Goal: Information Seeking & Learning: Check status

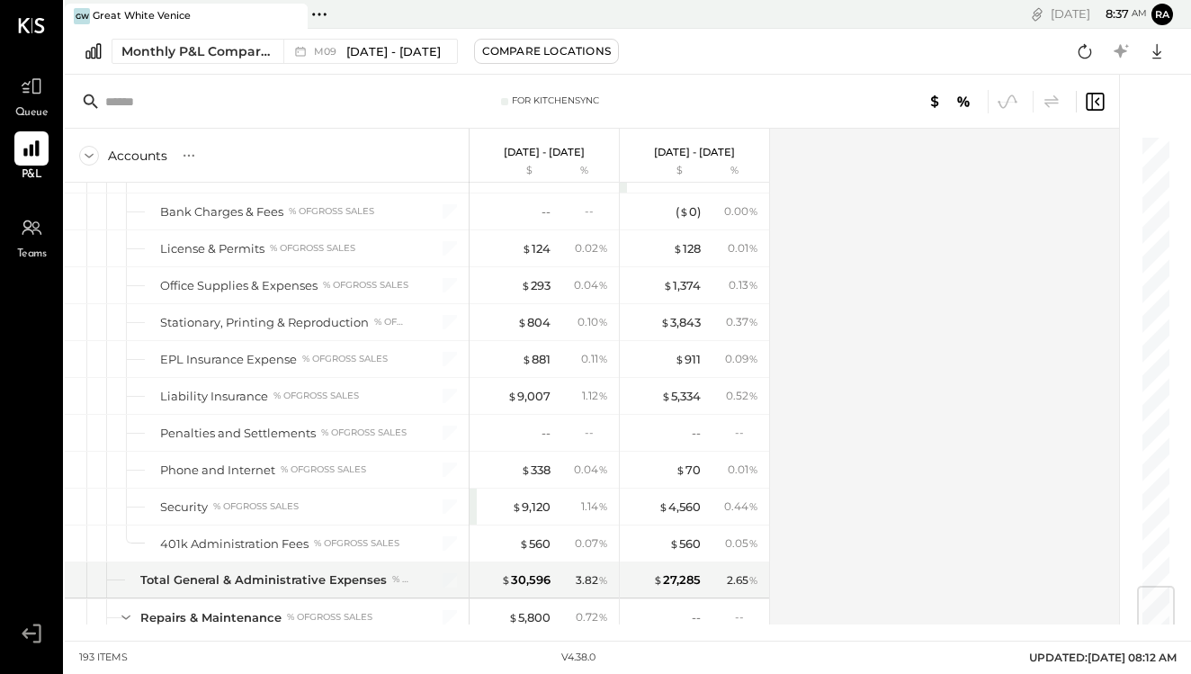
scroll to position [3799, 0]
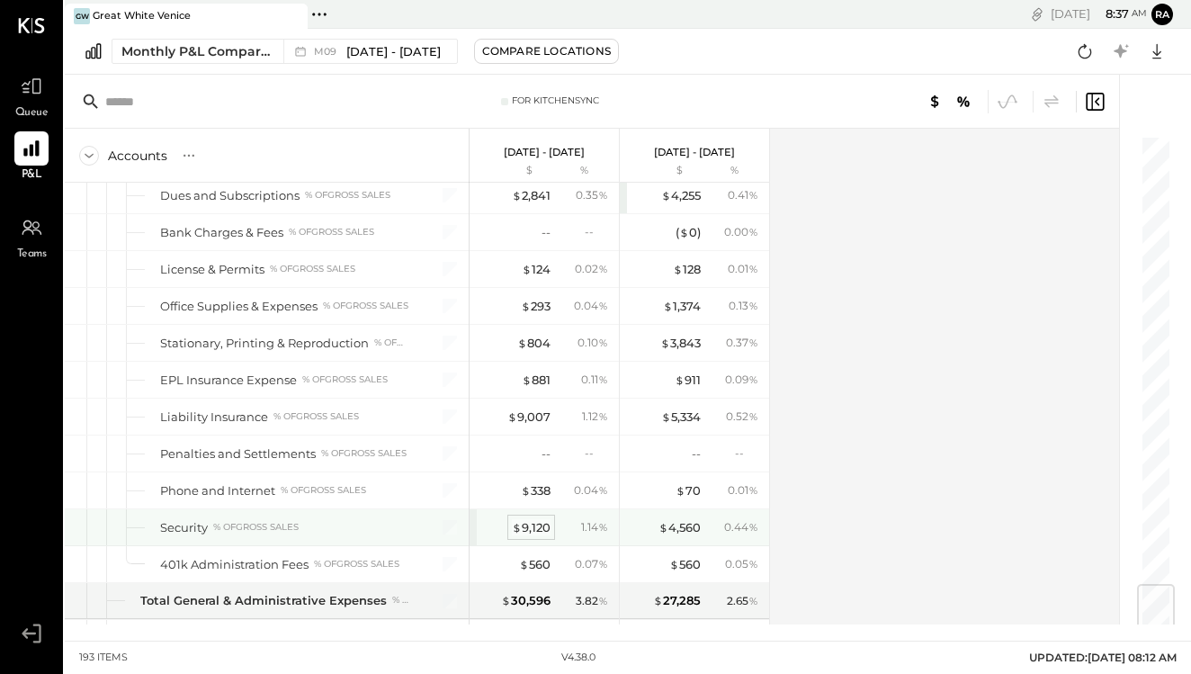
click at [534, 531] on div "$ 9,120" at bounding box center [531, 527] width 39 height 17
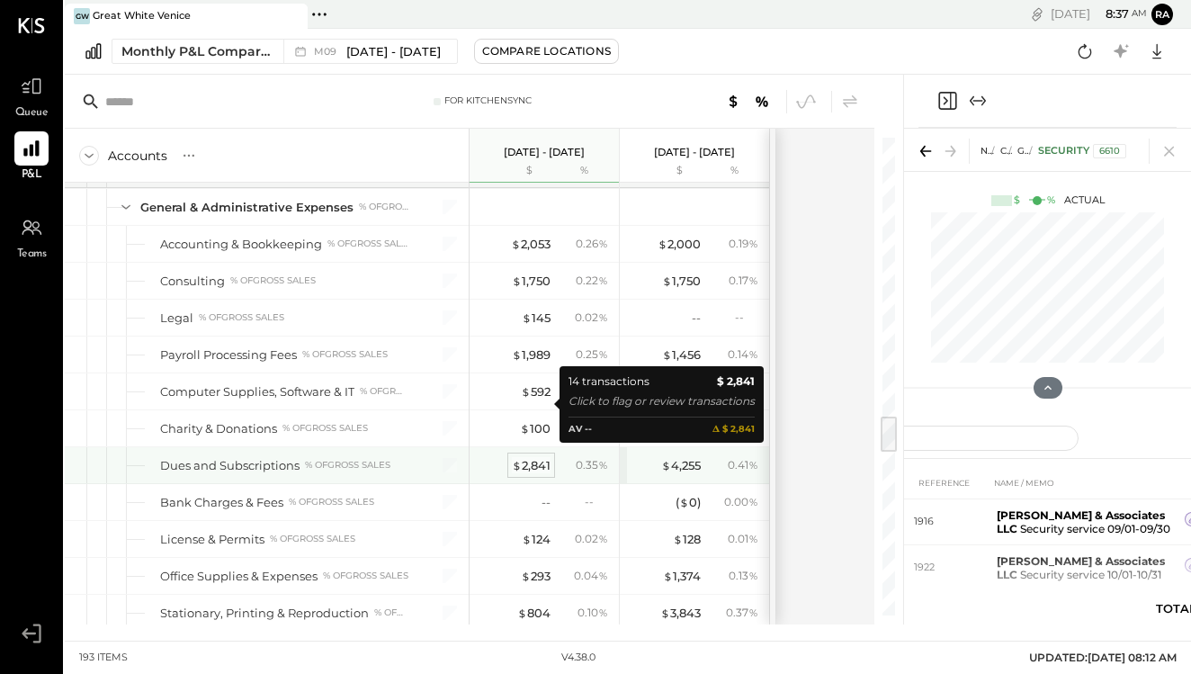
scroll to position [3520, 0]
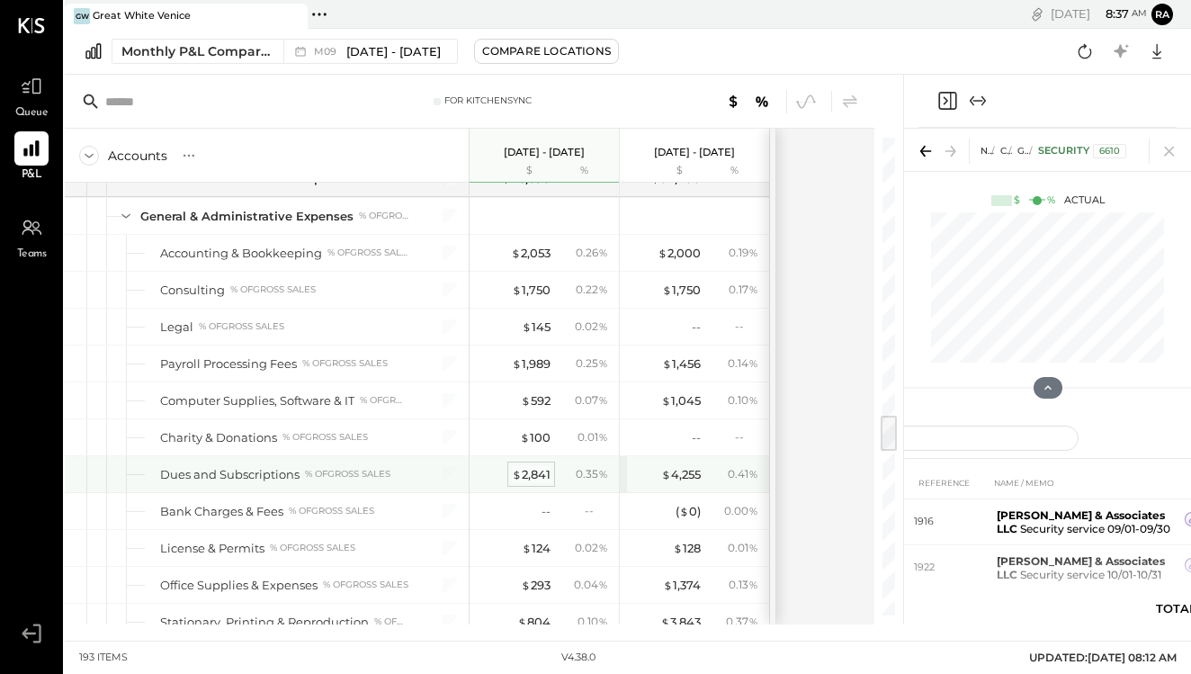
click at [535, 477] on div "$ 2,841" at bounding box center [531, 474] width 39 height 17
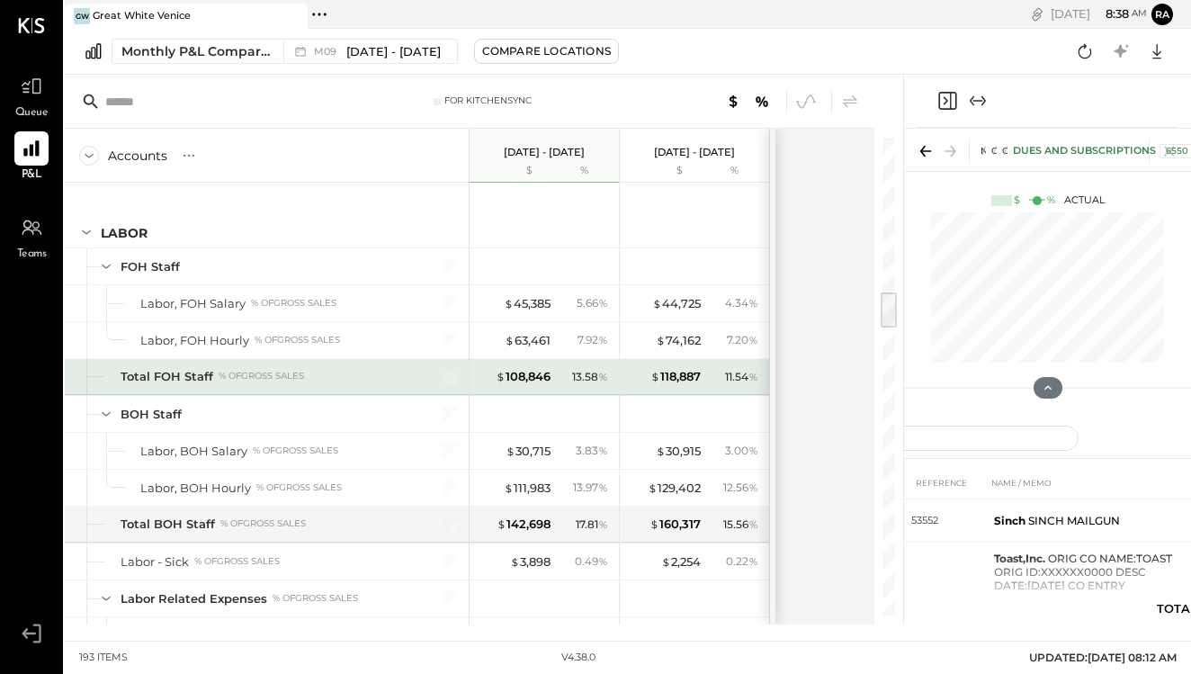
scroll to position [1959, 0]
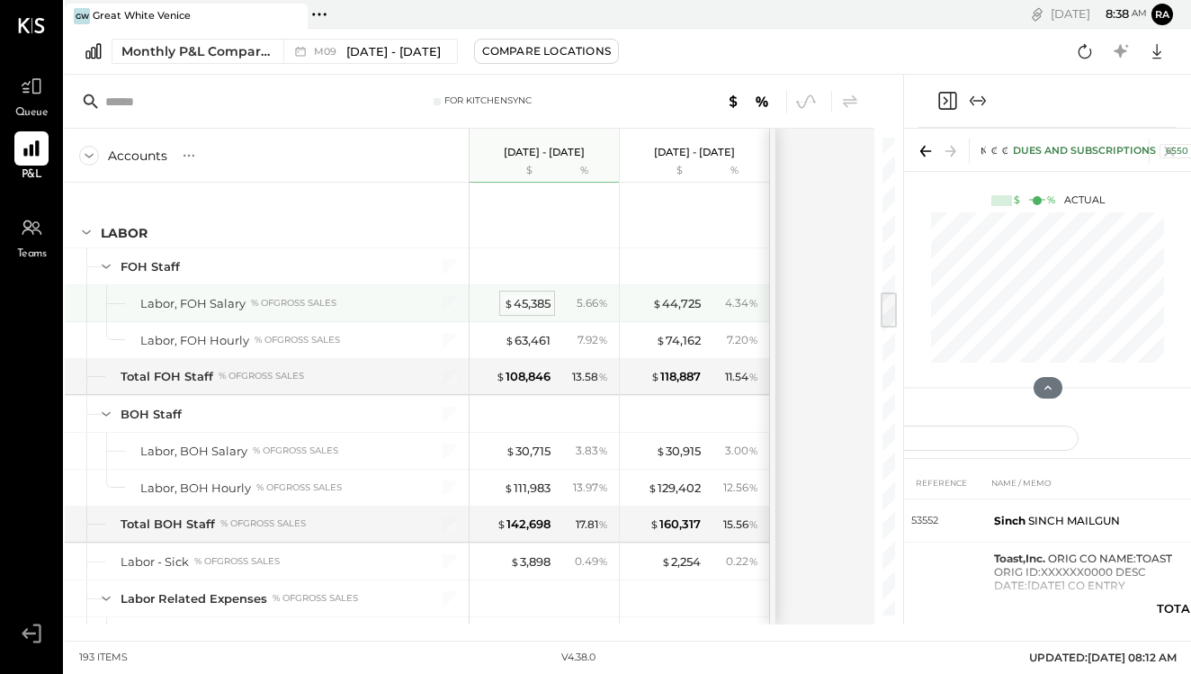
click at [536, 308] on div "$ 45,385" at bounding box center [527, 303] width 47 height 17
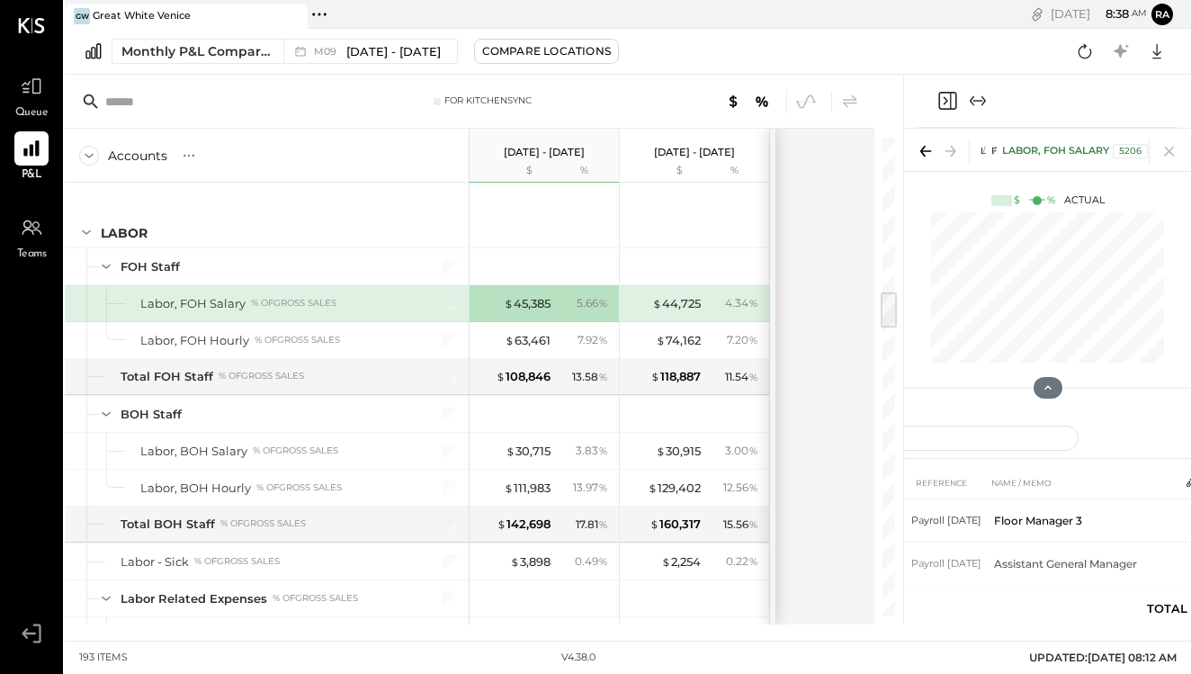
click at [990, 103] on div at bounding box center [1047, 101] width 258 height 53
click at [981, 103] on icon "Expand panel (e)" at bounding box center [978, 101] width 22 height 22
